Goal: Task Accomplishment & Management: Complete application form

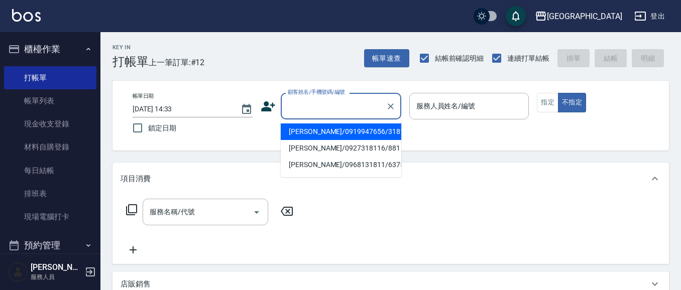
click at [300, 114] on input "顧客姓名/手機號碼/編號" at bounding box center [333, 106] width 96 height 18
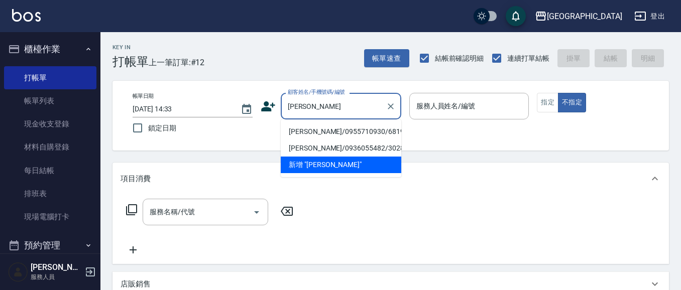
type input "陳"
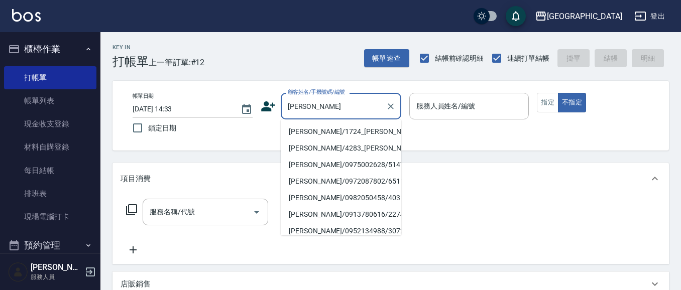
type input "黃"
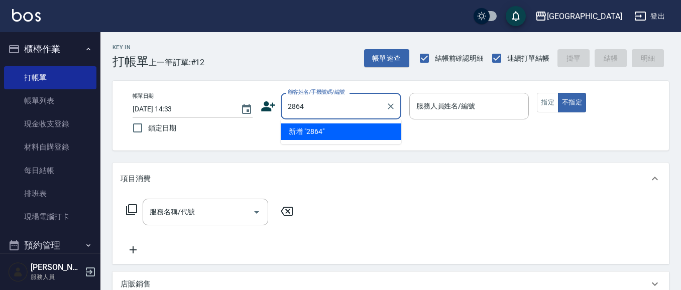
type input "2864"
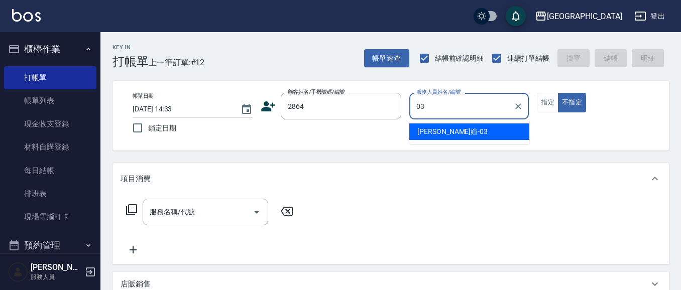
type input "[PERSON_NAME]媗-03"
type button "false"
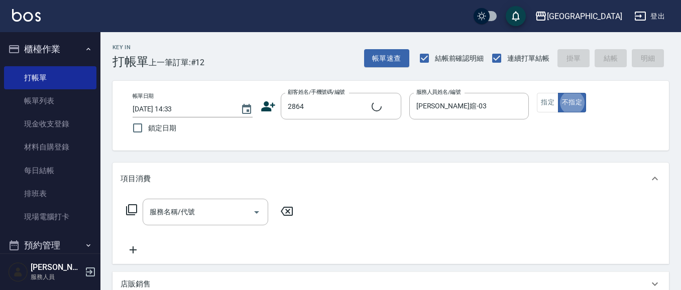
type input "[PERSON_NAME]/0903391731/2864"
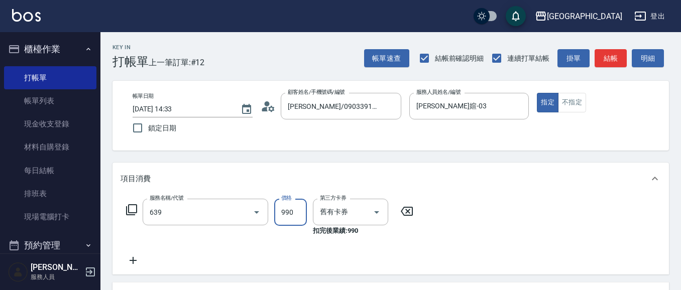
type input "(芙)蘆薈髮膜套卡(自材)(639)"
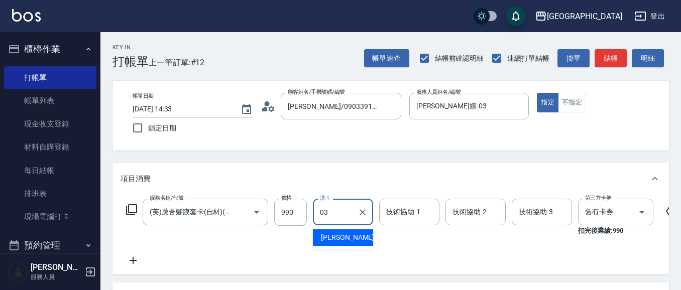
type input "[PERSON_NAME]媗-03"
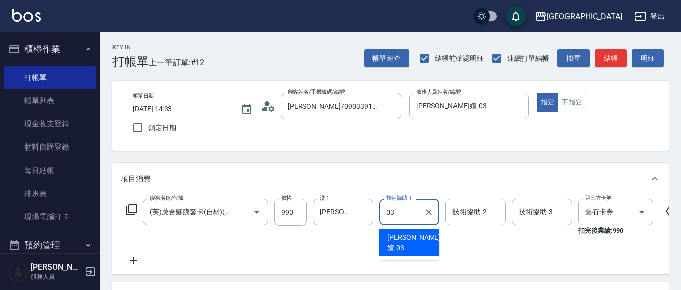
type input "[PERSON_NAME]媗-03"
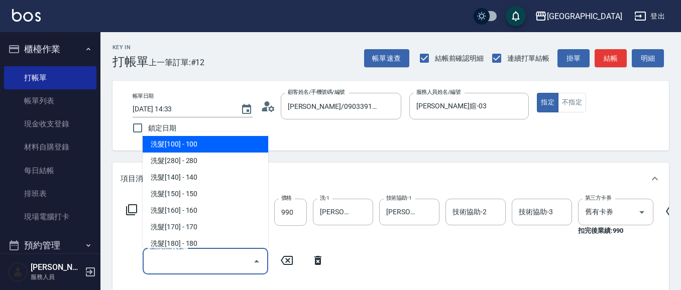
click at [248, 260] on input "服務名稱/代號" at bounding box center [198, 262] width 102 height 18
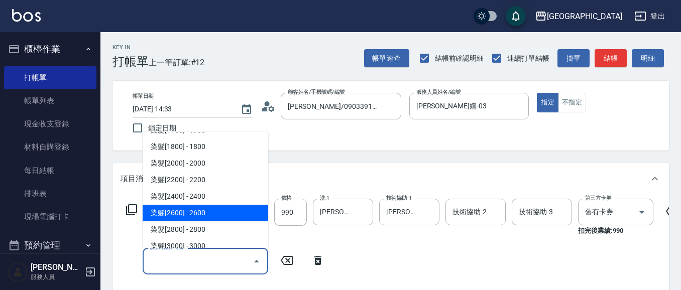
scroll to position [992, 0]
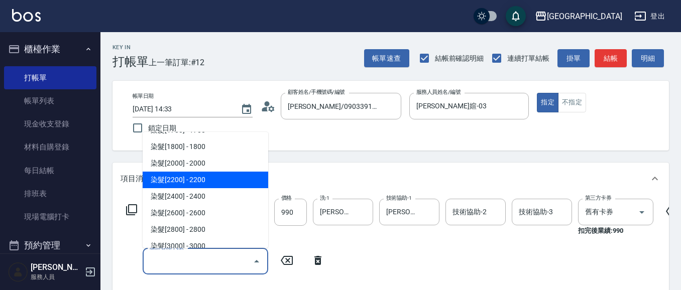
click at [238, 182] on span "染髮[2200] - 2200" at bounding box center [206, 180] width 126 height 17
type input "染髮[2200](509)"
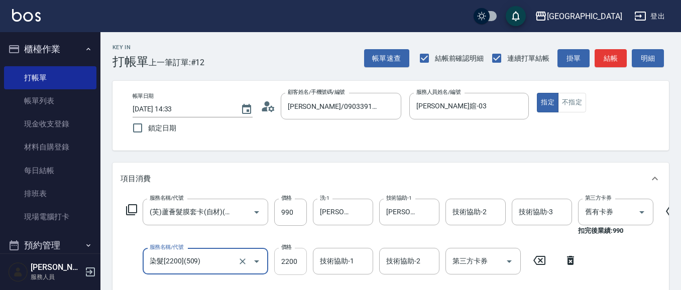
click at [300, 259] on input "2200" at bounding box center [290, 261] width 33 height 27
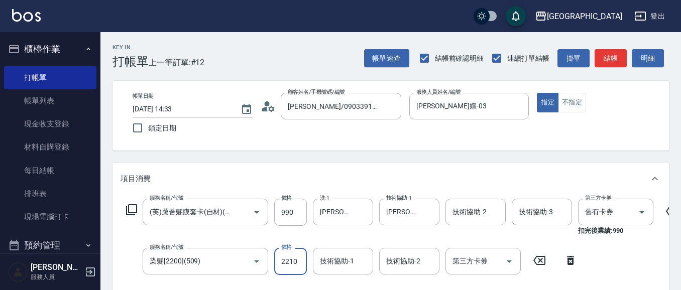
type input "2210"
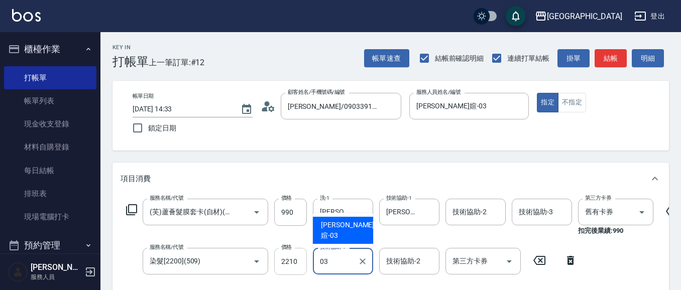
type input "[PERSON_NAME]媗-03"
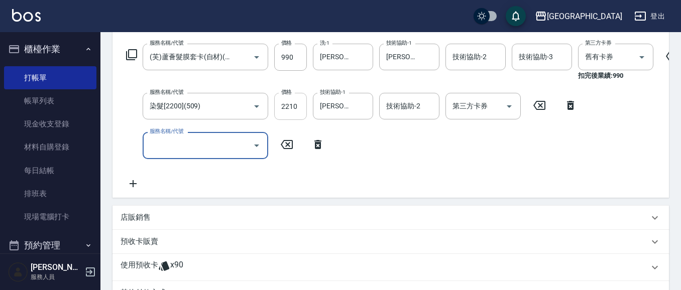
scroll to position [0, 0]
type input "6819"
type input "[DATE] 16:07"
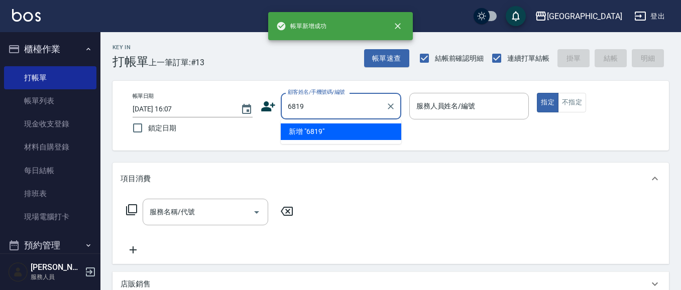
type input "6819"
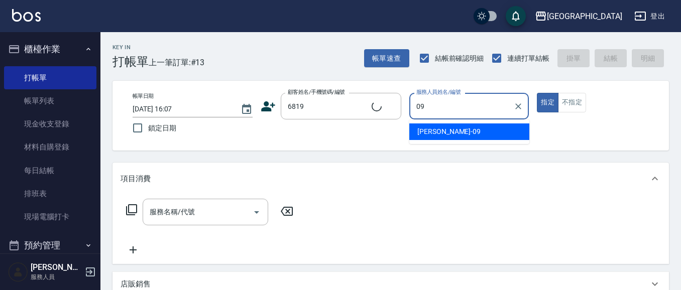
type input "09"
type button "true"
type input "[PERSON_NAME]/0955710930/6819"
type input "[PERSON_NAME]-09"
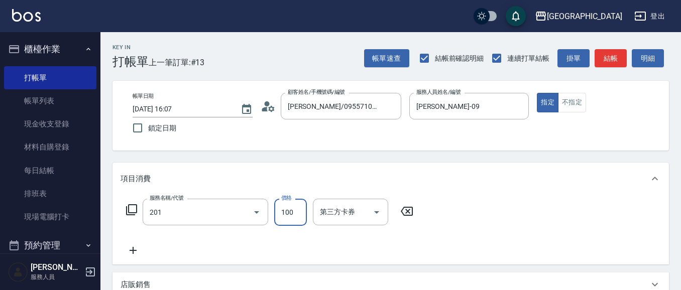
type input "洗髮[100](201)"
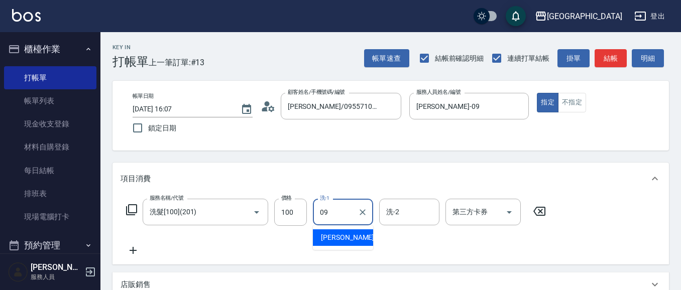
type input "[PERSON_NAME]-09"
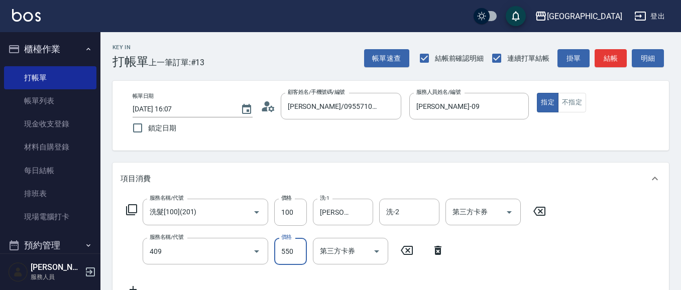
type input "剪髮(550)(409)"
type input "580"
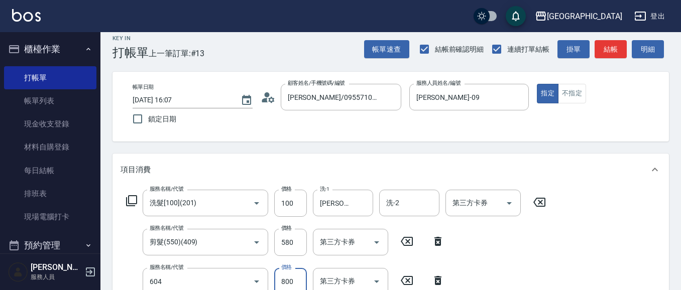
type input "護髮[800](604)"
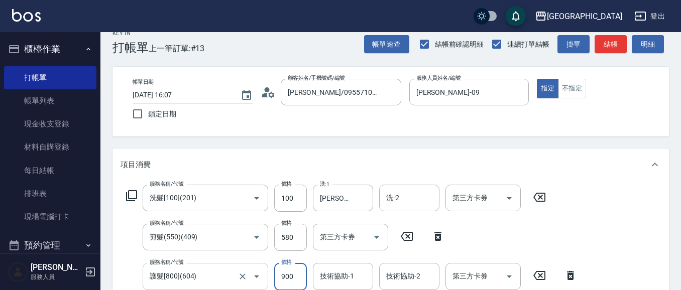
type input "900"
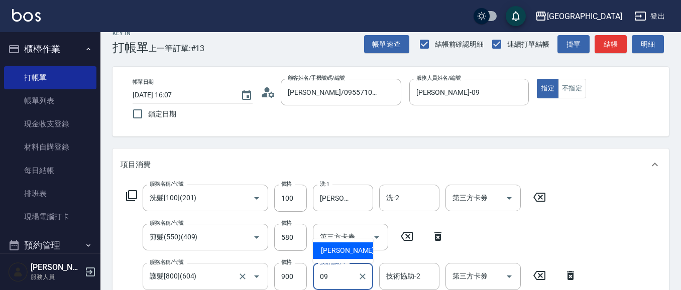
type input "[PERSON_NAME]-09"
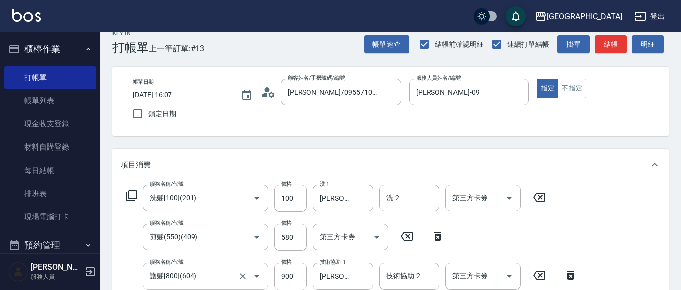
scroll to position [185, 0]
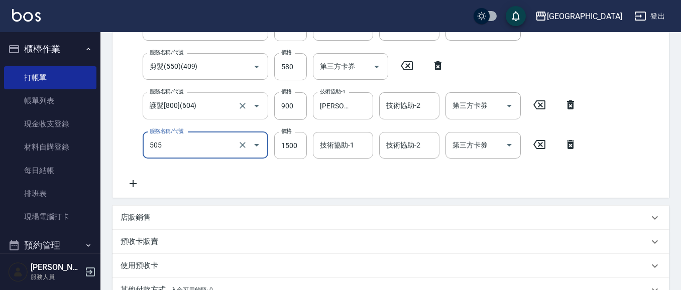
type input "染髮[1500](505)"
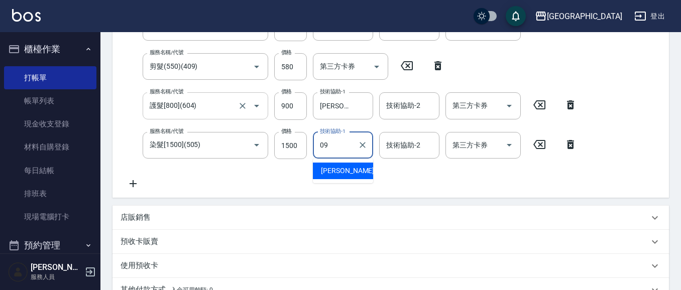
type input "[PERSON_NAME]-09"
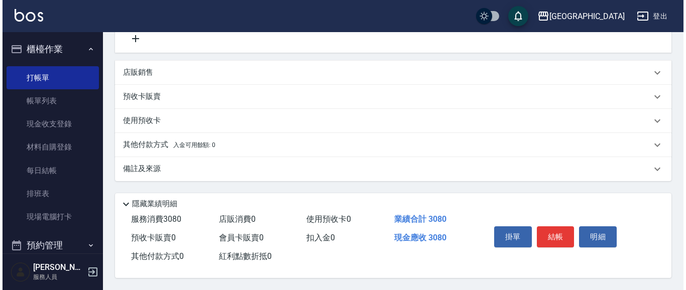
scroll to position [335, 0]
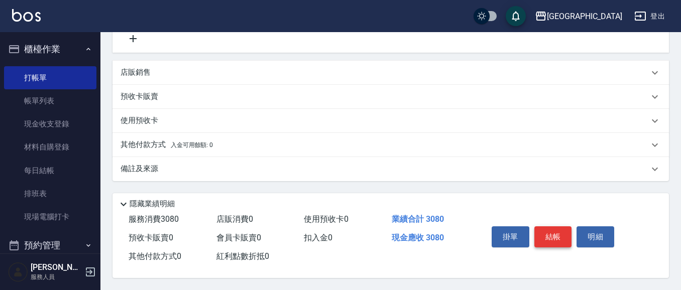
click at [561, 235] on button "結帳" at bounding box center [554, 237] width 38 height 21
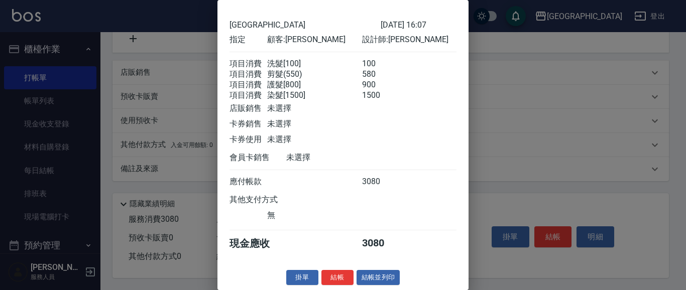
scroll to position [51, 0]
click at [337, 274] on button "結帳" at bounding box center [338, 278] width 32 height 16
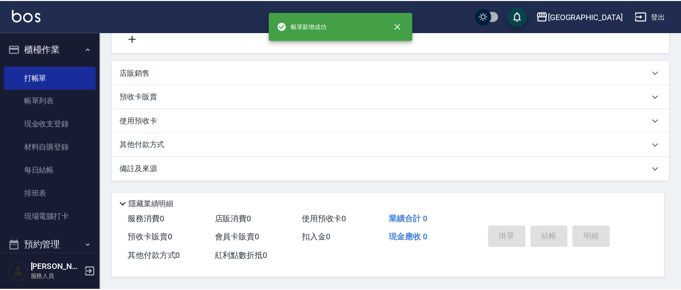
scroll to position [0, 0]
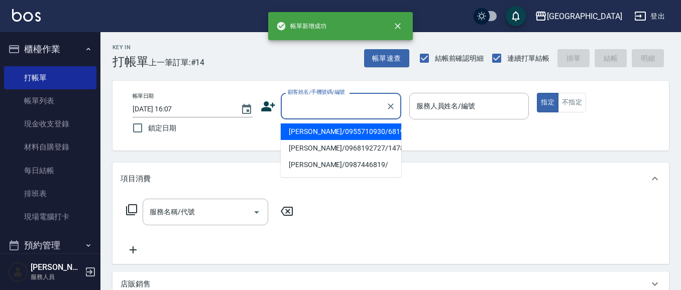
click at [302, 111] on div "顧客姓名/手機號碼/編號 顧客姓名/手機號碼/編號" at bounding box center [341, 106] width 121 height 27
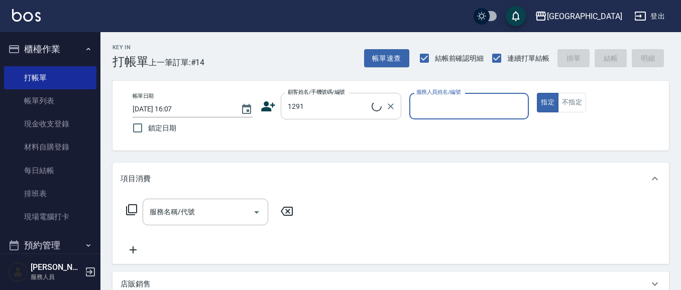
type input "[PERSON_NAME]/1291_[PERSON_NAME]/1291"
click at [389, 105] on icon "Clear" at bounding box center [391, 107] width 6 height 6
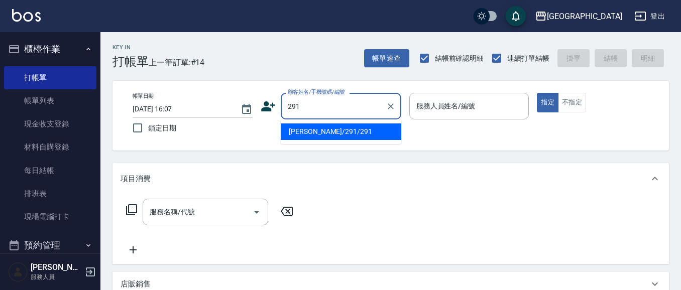
type input "291"
type input "0"
type input "[PERSON_NAME]/291/291"
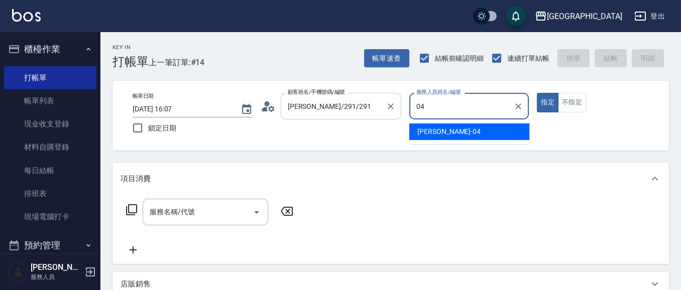
type input "[PERSON_NAME]-04"
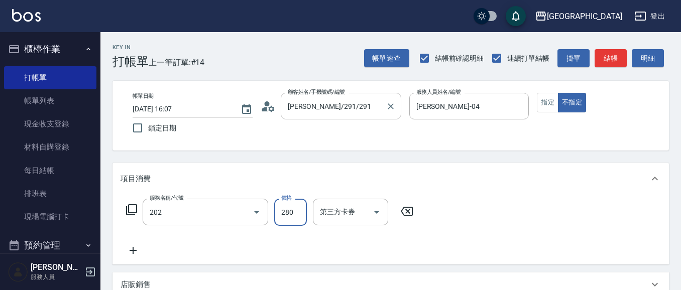
type input "洗髮[280](202)"
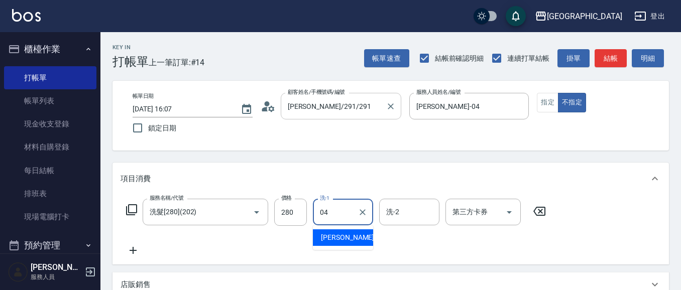
type input "[PERSON_NAME]-04"
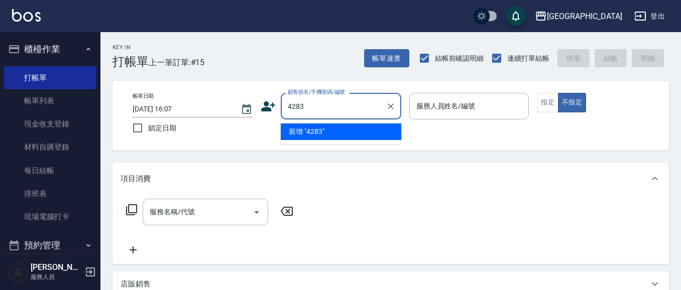
type input "4283"
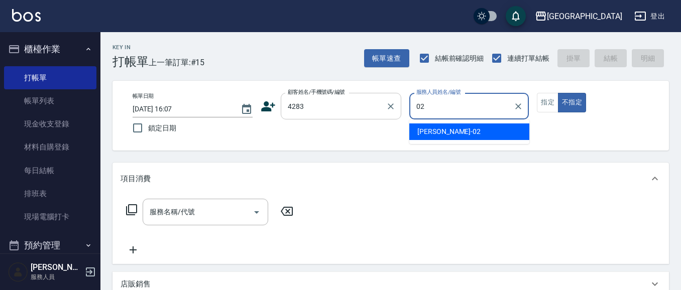
type input "[PERSON_NAME]-02"
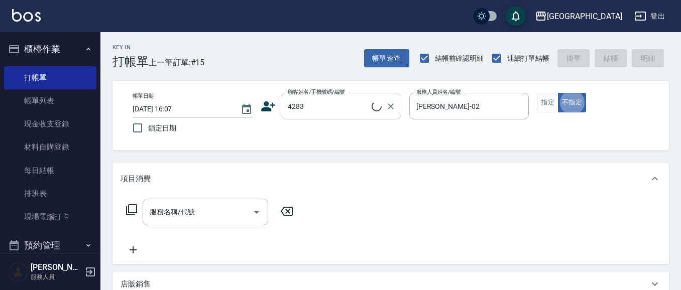
type input "[PERSON_NAME]/4283_[PERSON_NAME]/4283"
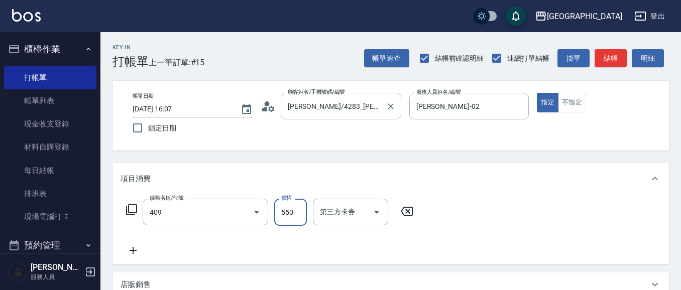
type input "剪髮(550)(409)"
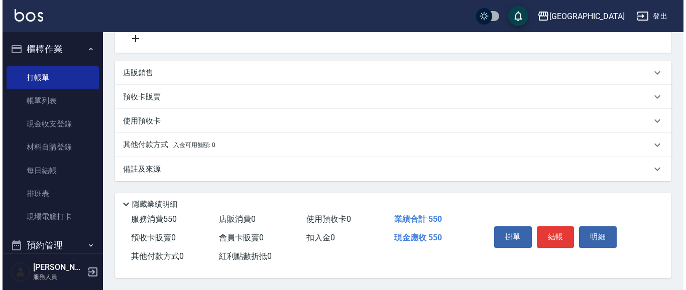
scroll to position [255, 0]
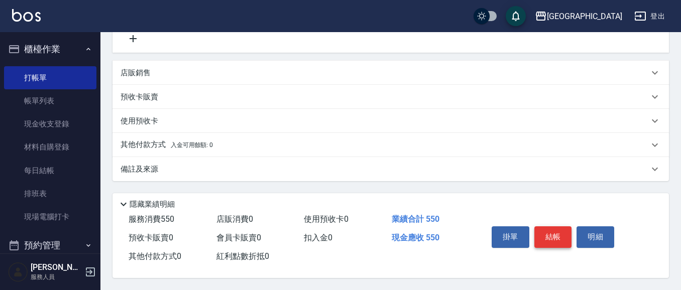
click at [558, 230] on button "結帳" at bounding box center [554, 237] width 38 height 21
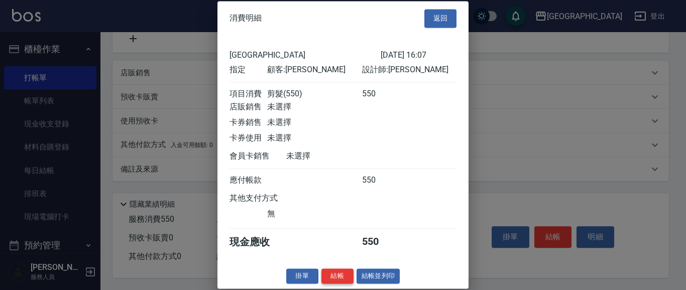
scroll to position [15, 0]
click at [325, 276] on button "結帳" at bounding box center [338, 277] width 32 height 16
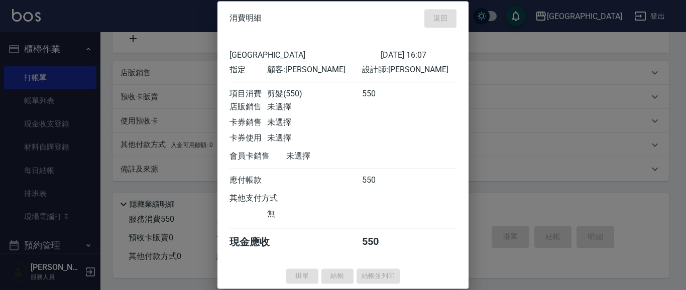
type input "[DATE] 16:08"
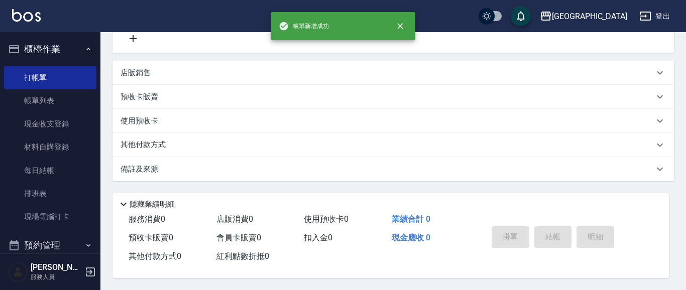
scroll to position [0, 0]
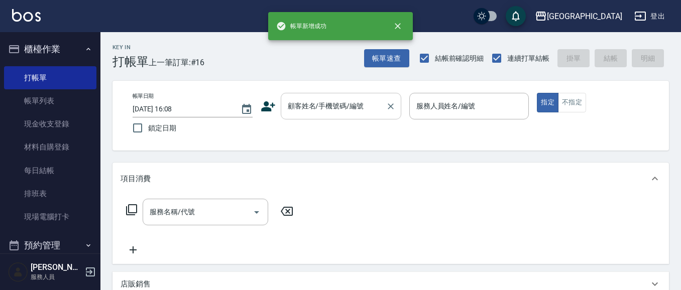
click at [305, 108] on input "顧客姓名/手機號碼/編號" at bounding box center [333, 106] width 96 height 18
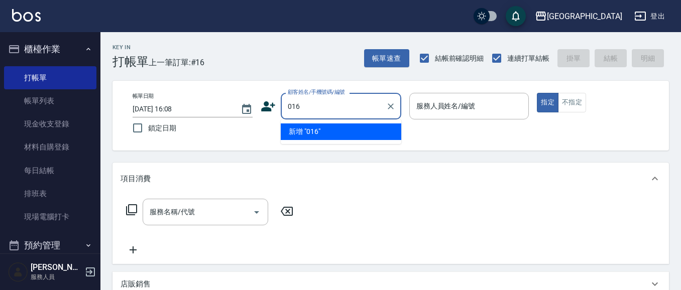
type input "016"
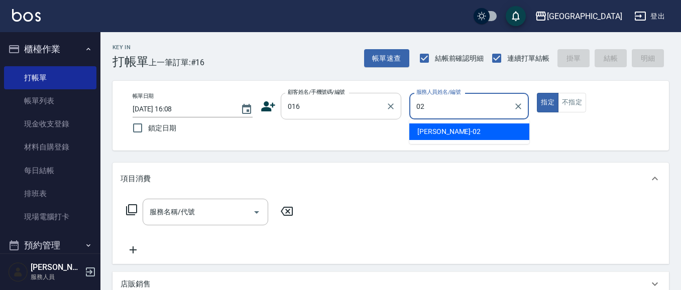
type input "[PERSON_NAME]-02"
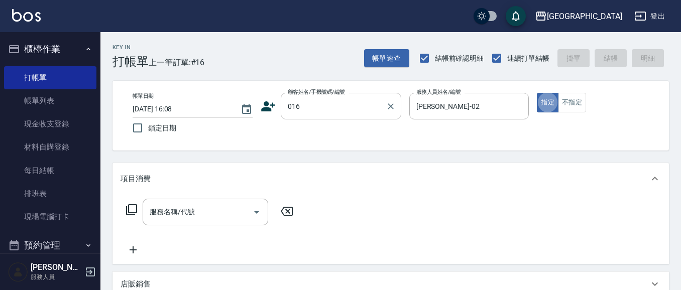
type input "2"
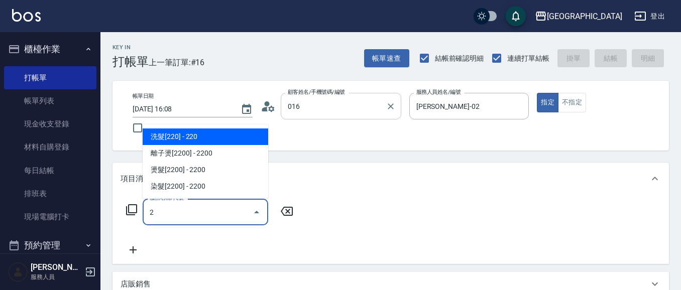
type input "[PERSON_NAME]/0919595188/016"
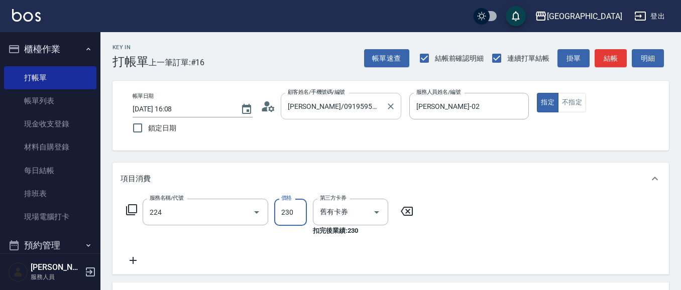
type input "洗髮(卡)230(224)"
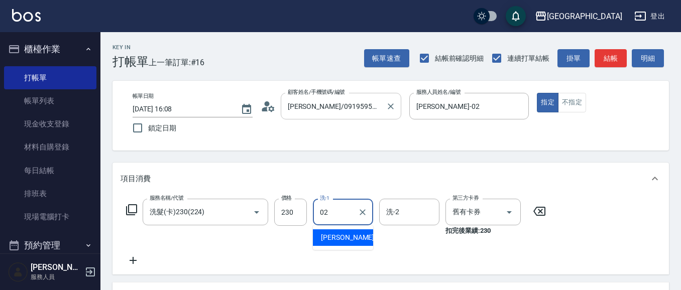
type input "[PERSON_NAME]-02"
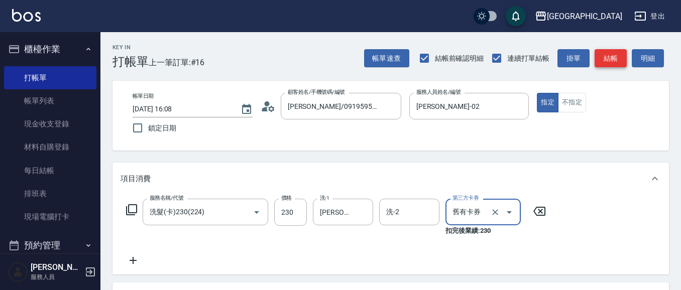
click at [612, 59] on button "結帳" at bounding box center [611, 58] width 32 height 19
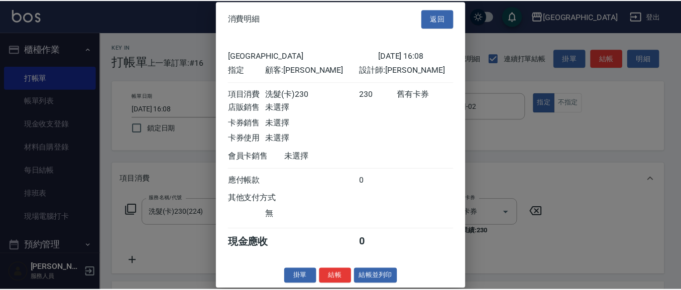
scroll to position [15, 0]
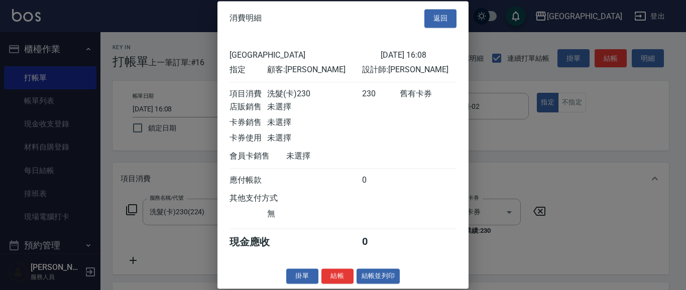
click at [338, 278] on button "結帳" at bounding box center [338, 277] width 32 height 16
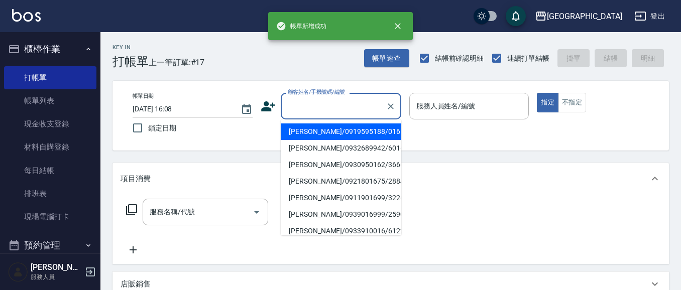
click at [291, 102] on input "顧客姓名/手機號碼/編號" at bounding box center [333, 106] width 96 height 18
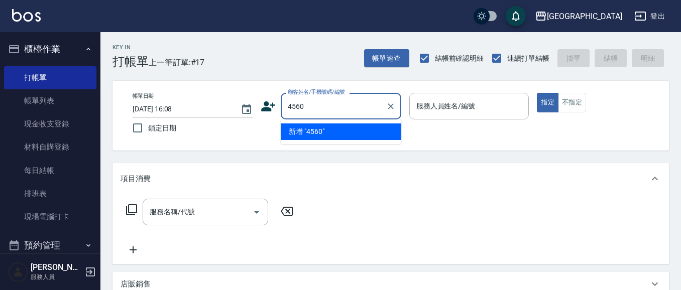
type input "4560"
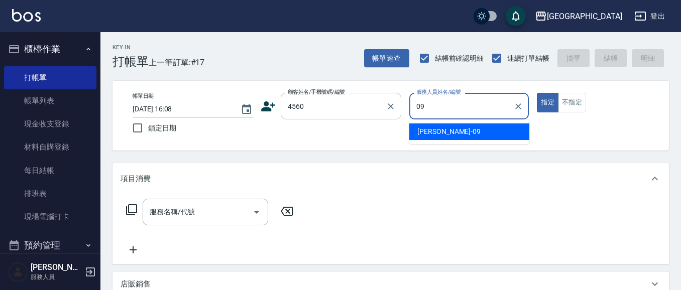
type input "[PERSON_NAME]-09"
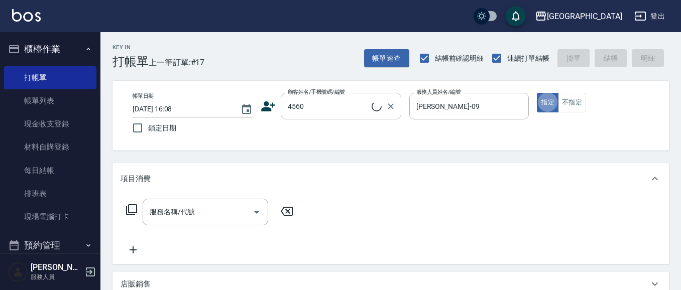
type input "2"
type input "[PERSON_NAME]/0921120276/4560"
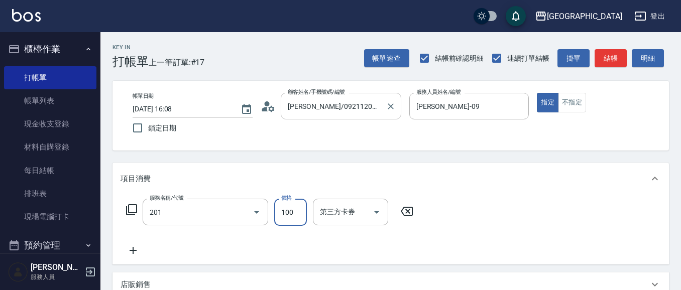
type input "洗髮[100](201)"
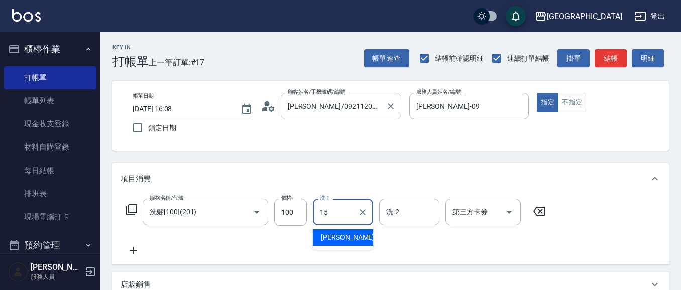
type input "[PERSON_NAME]-15"
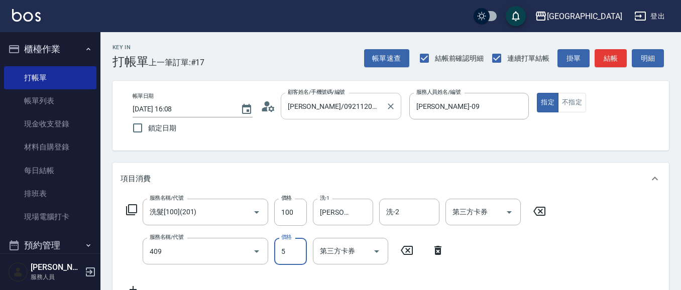
type input "剪髮(550)(409)"
type input "580"
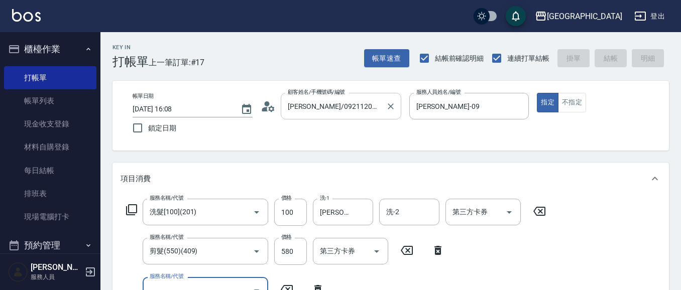
scroll to position [9, 0]
